Goal: Check status

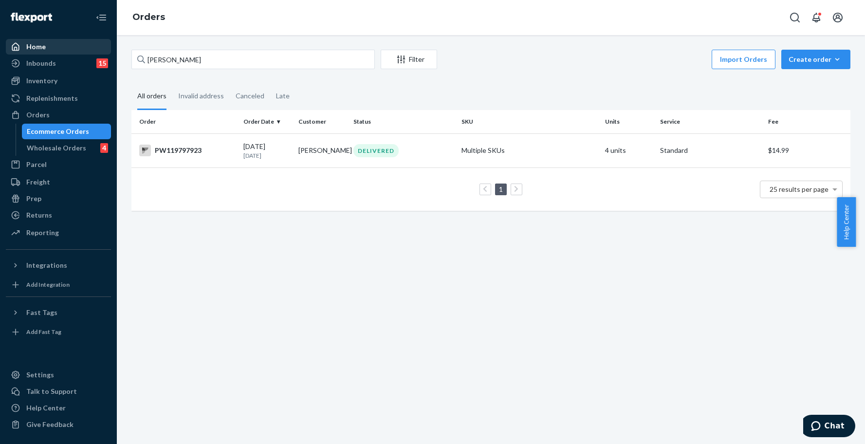
drag, startPoint x: 184, startPoint y: 55, endPoint x: 104, endPoint y: 48, distance: 79.7
click at [104, 48] on div "Home Inbounds 15 Shipping Plans Problems 15 Inventory Products Branded Packagin…" at bounding box center [432, 222] width 865 height 444
type input "PW120529582"
click at [379, 155] on div "DELIVERED" at bounding box center [375, 150] width 45 height 13
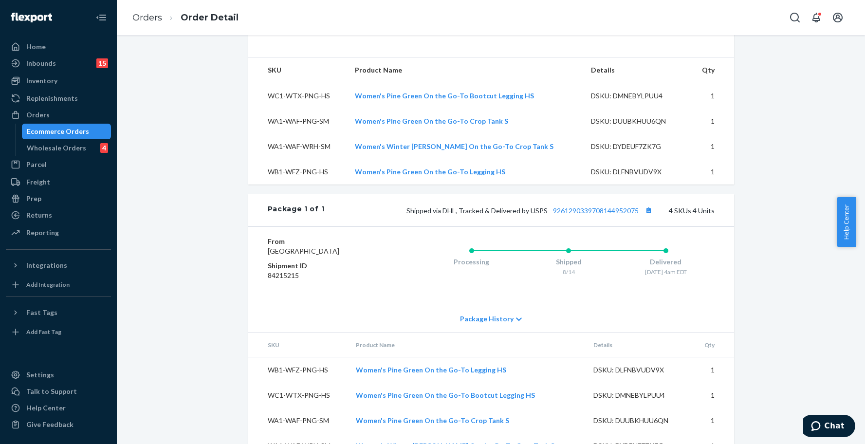
scroll to position [353, 0]
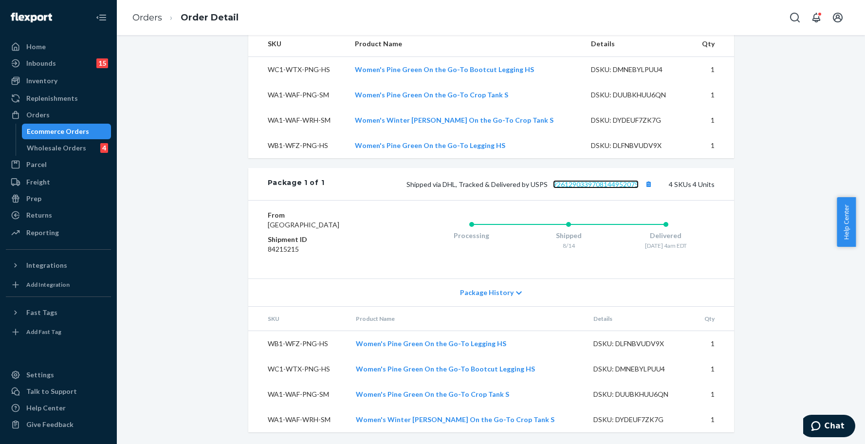
click at [571, 180] on link "9261290339708144952075" at bounding box center [596, 184] width 86 height 8
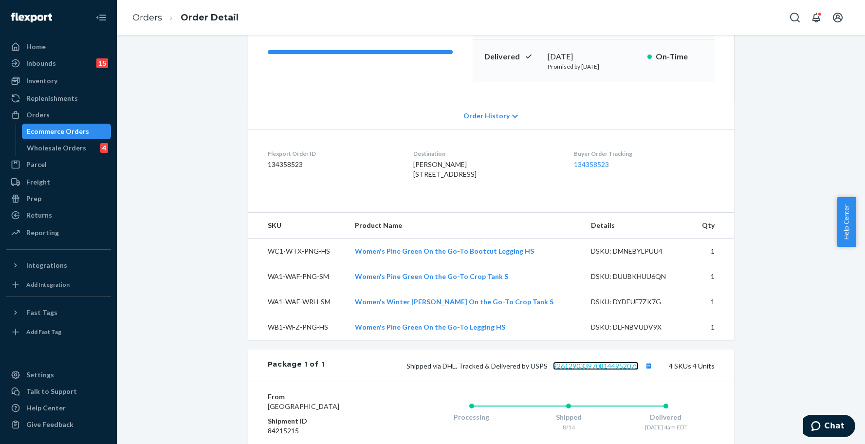
scroll to position [0, 0]
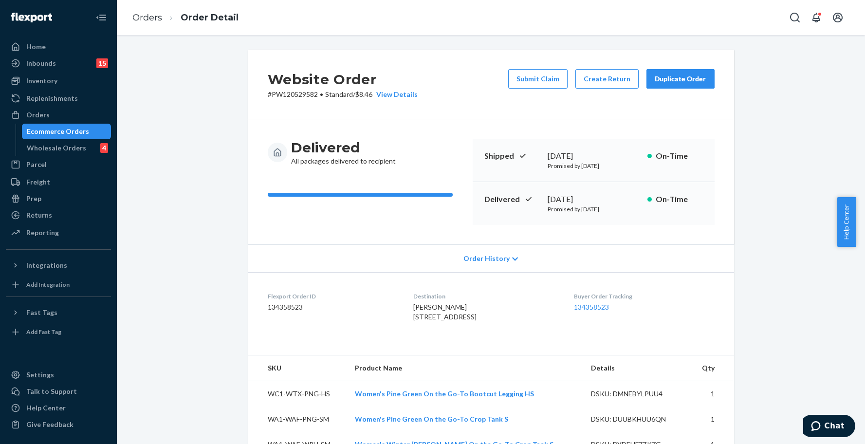
click at [55, 132] on div "Ecommerce Orders" at bounding box center [58, 132] width 62 height 10
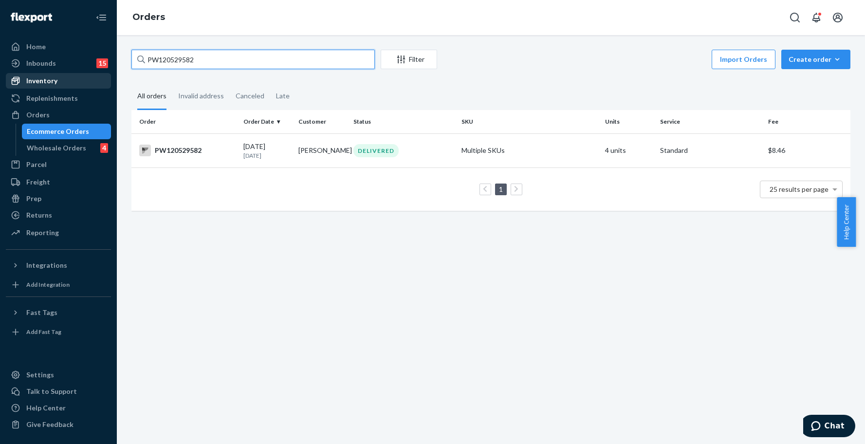
drag, startPoint x: 211, startPoint y: 73, endPoint x: 99, endPoint y: 75, distance: 112.0
click at [99, 75] on div "Home Inbounds 15 Shipping Plans Problems 15 Inventory Products Branded Packagin…" at bounding box center [432, 222] width 865 height 444
type input "pw120534962"
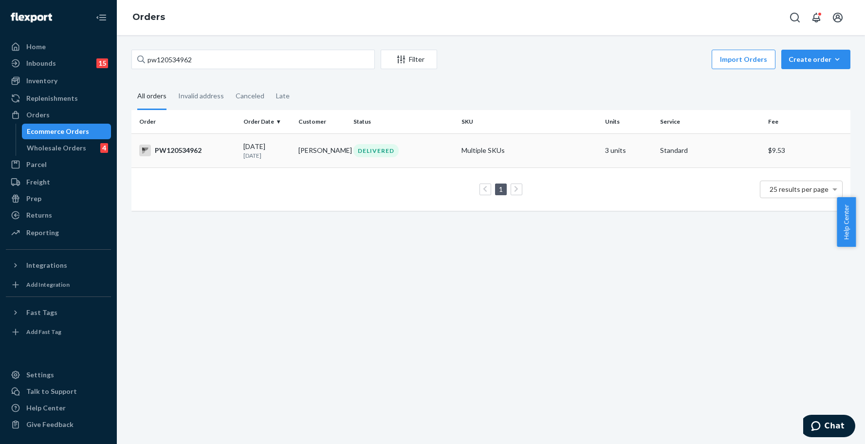
click at [211, 138] on td "PW120534962" at bounding box center [185, 150] width 108 height 34
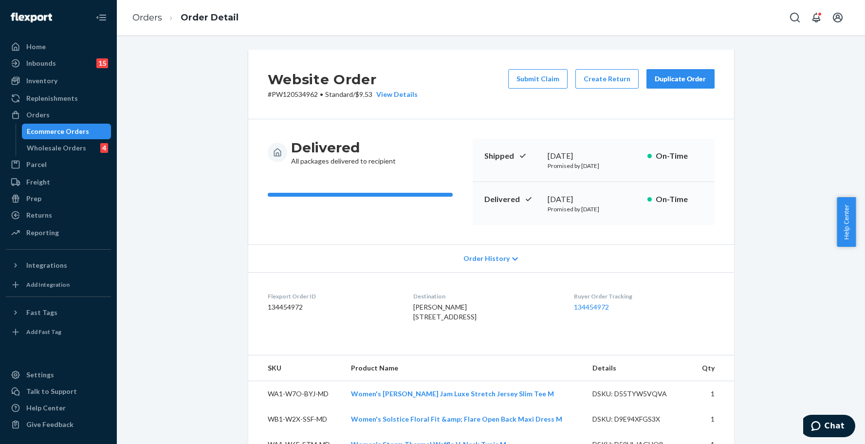
click at [292, 95] on p "# PW120534962 • Standard / $9.53 View Details" at bounding box center [343, 95] width 150 height 10
copy p "PW120534962"
click at [76, 131] on div "Ecommerce Orders" at bounding box center [58, 132] width 62 height 10
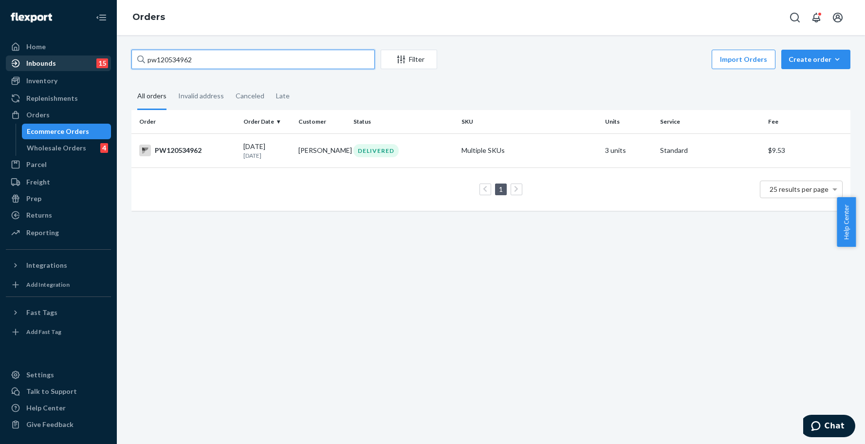
drag, startPoint x: 223, startPoint y: 61, endPoint x: 106, endPoint y: 65, distance: 117.4
click at [107, 65] on div "Home Inbounds 15 Shipping Plans Problems 15 Inventory Products Branded Packagin…" at bounding box center [432, 222] width 865 height 444
paste input "PW12052958"
type input "PW120529582"
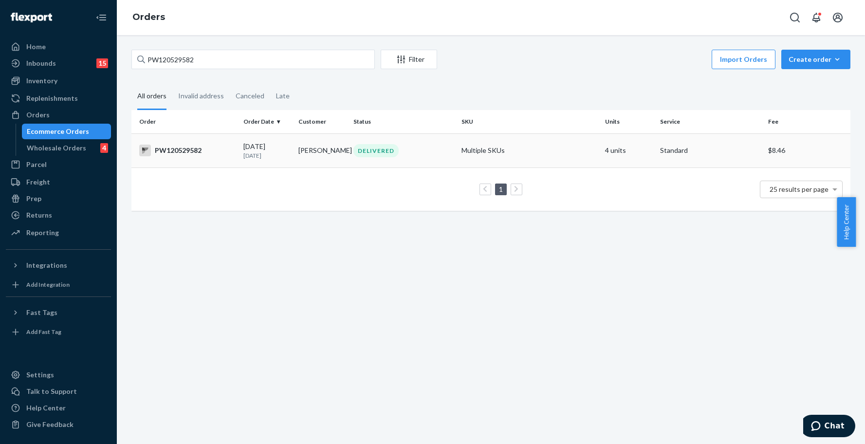
click at [340, 159] on td "[PERSON_NAME]" at bounding box center [322, 150] width 55 height 34
